Goal: Use online tool/utility: Utilize a website feature to perform a specific function

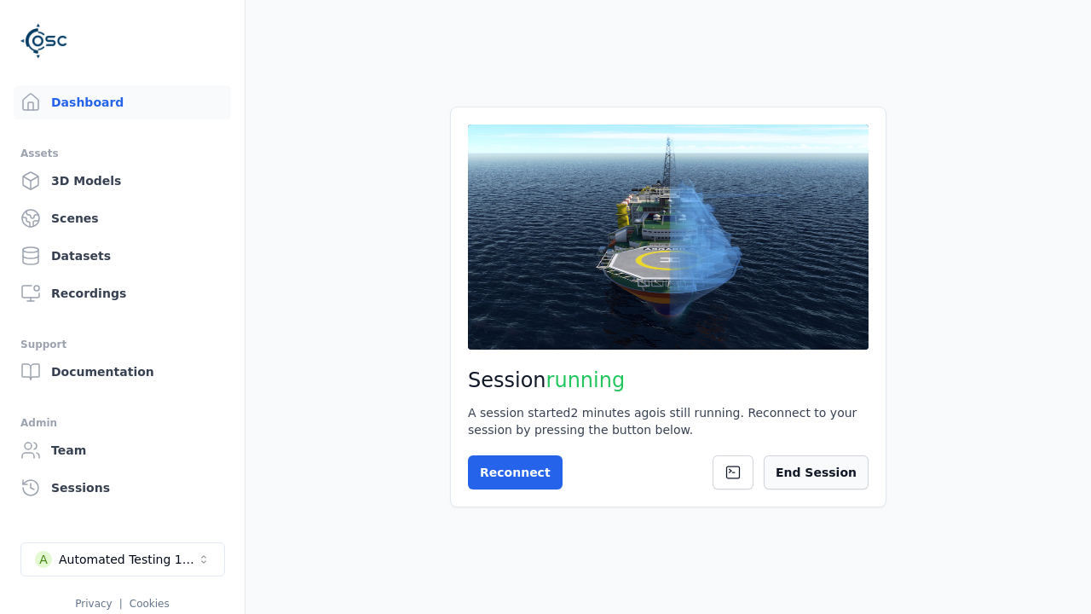
click at [833, 479] on button "End Session" at bounding box center [816, 472] width 105 height 34
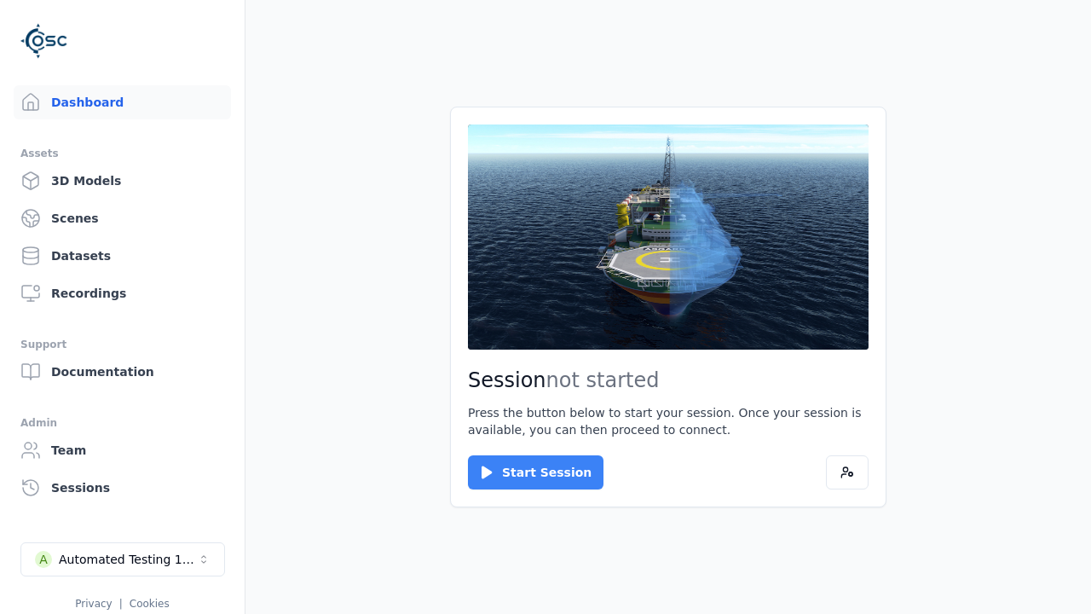
click at [525, 472] on button "Start Session" at bounding box center [535, 472] width 135 height 34
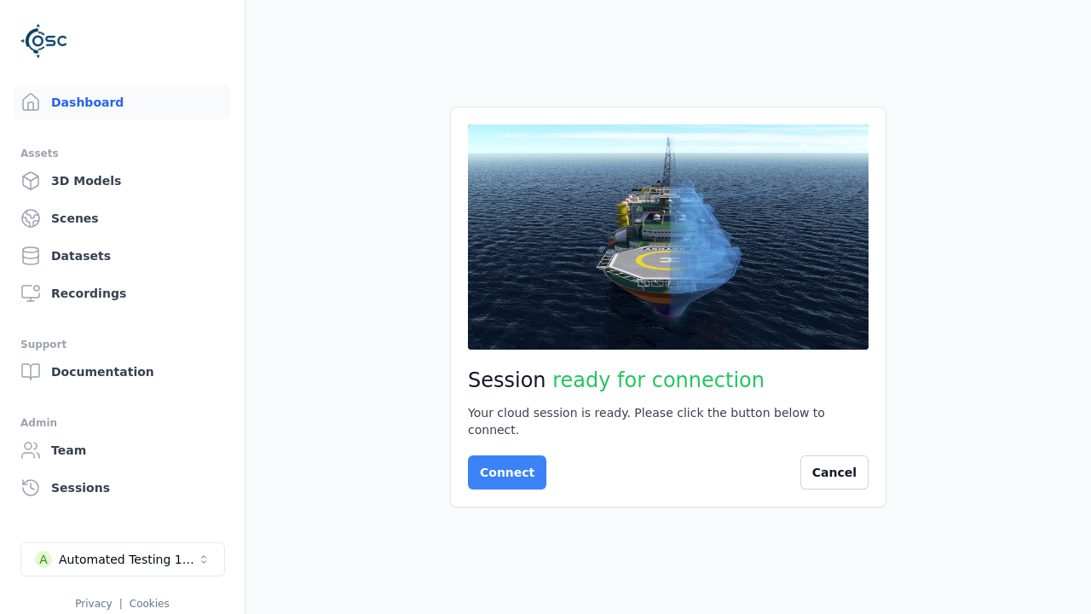
click at [502, 464] on button "Connect" at bounding box center [507, 472] width 78 height 34
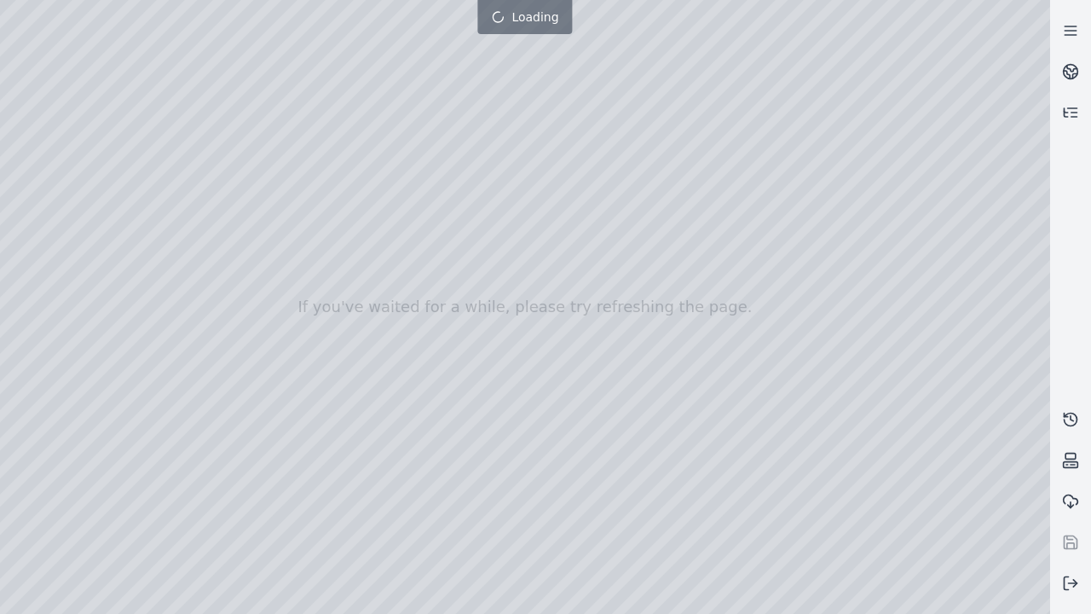
click at [4, 4] on div at bounding box center [525, 307] width 1050 height 614
click at [95, 155] on div at bounding box center [525, 307] width 1050 height 614
click at [30, 178] on div at bounding box center [525, 307] width 1050 height 614
click at [187, 37] on div at bounding box center [525, 307] width 1050 height 614
